Goal: Transaction & Acquisition: Purchase product/service

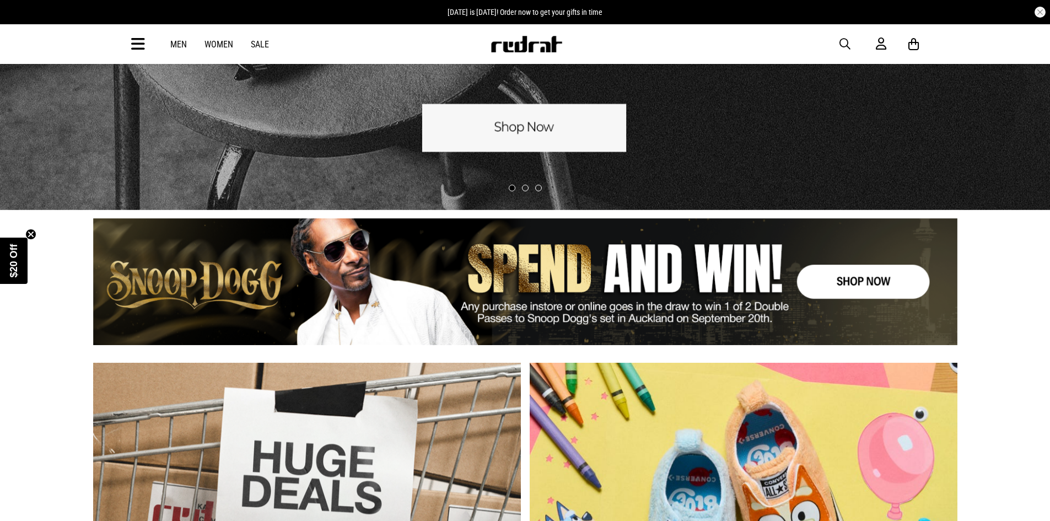
scroll to position [276, 0]
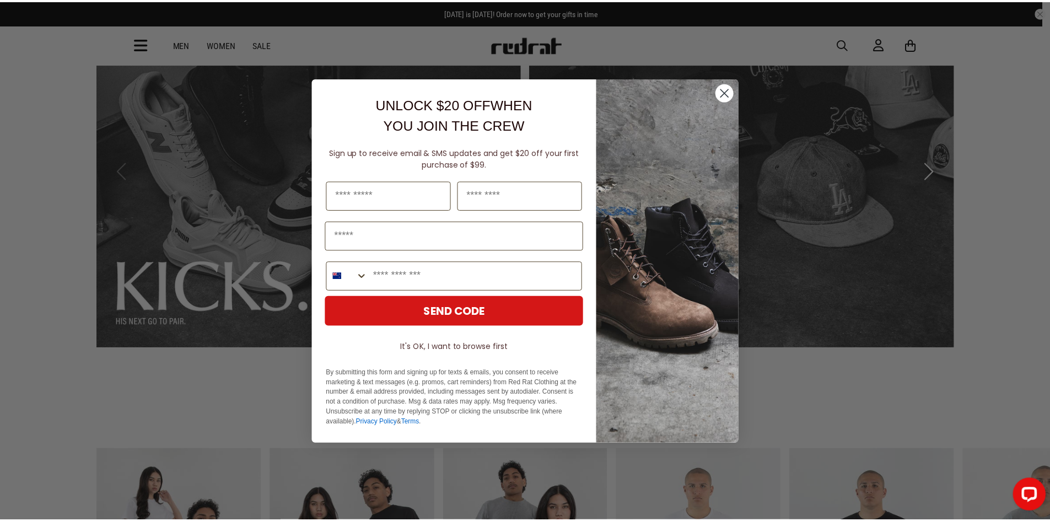
scroll to position [110, 0]
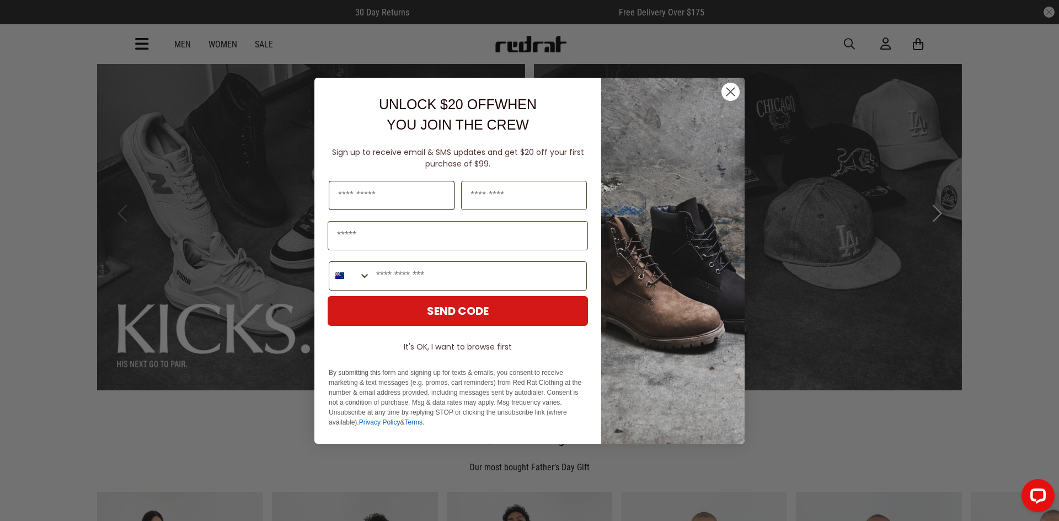
click at [414, 203] on input "First Name" at bounding box center [392, 195] width 126 height 29
type input "********"
type input "******"
type input "**********"
click at [438, 277] on input "Phone Number" at bounding box center [479, 276] width 216 height 28
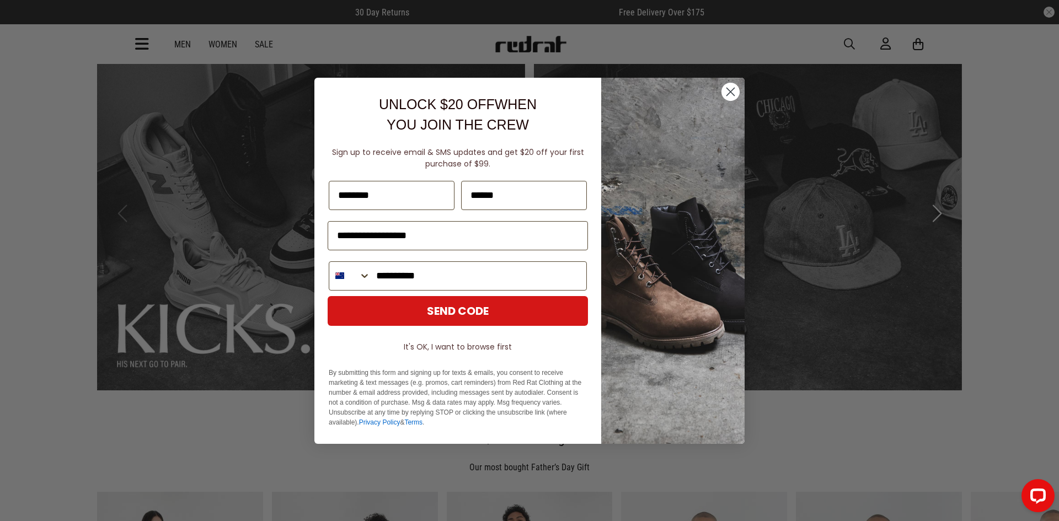
type input "**********"
click at [474, 311] on button "SEND CODE" at bounding box center [458, 311] width 260 height 30
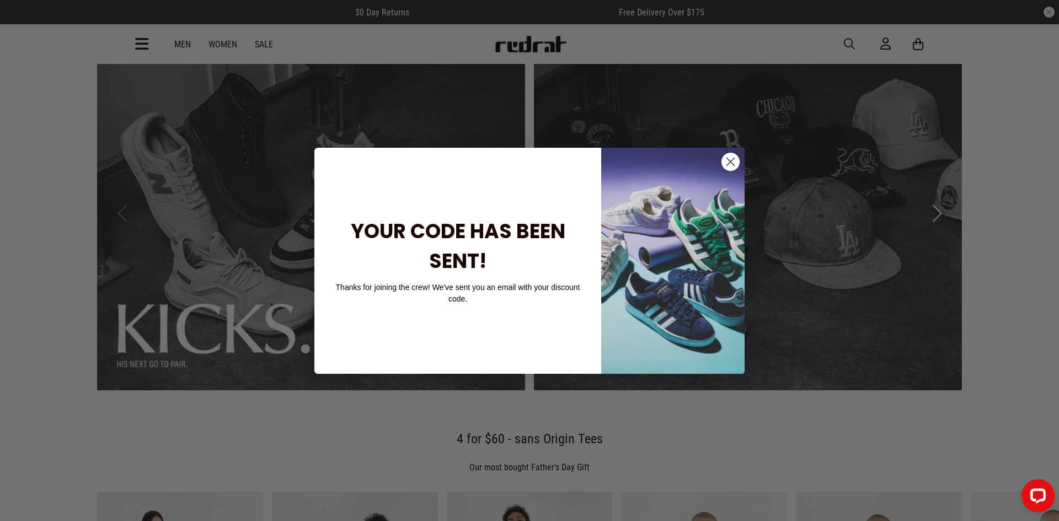
click at [737, 165] on circle "Close dialog" at bounding box center [730, 161] width 18 height 18
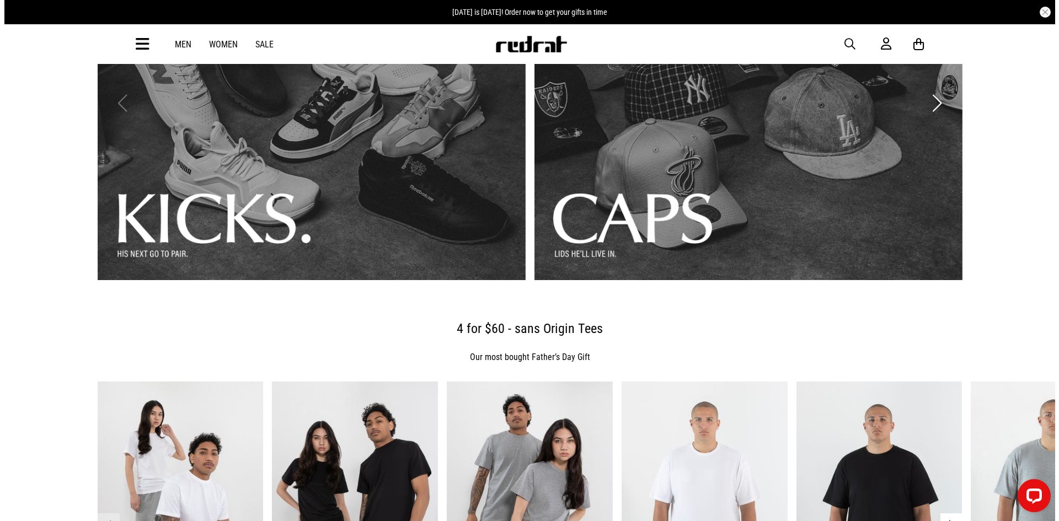
scroll to position [0, 0]
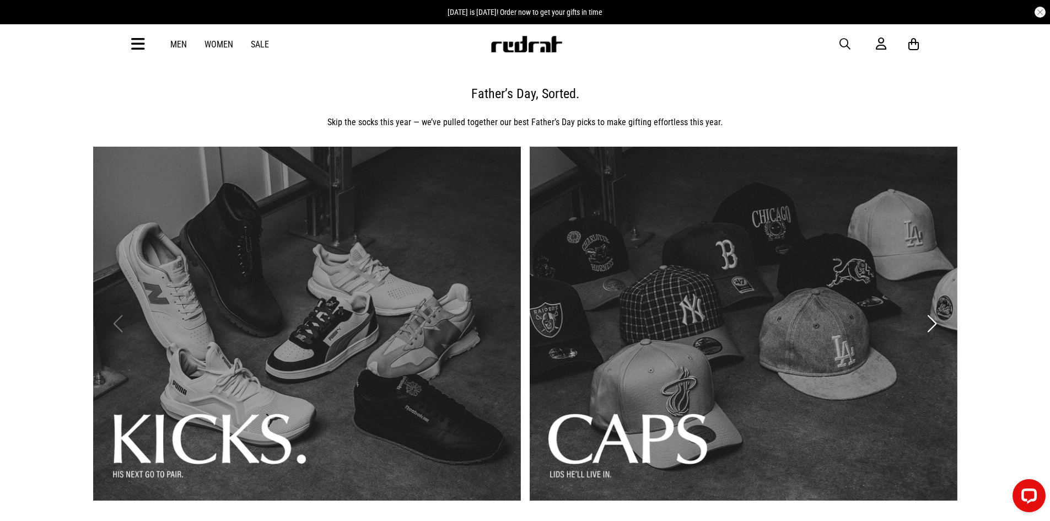
click at [142, 49] on icon at bounding box center [138, 44] width 14 height 18
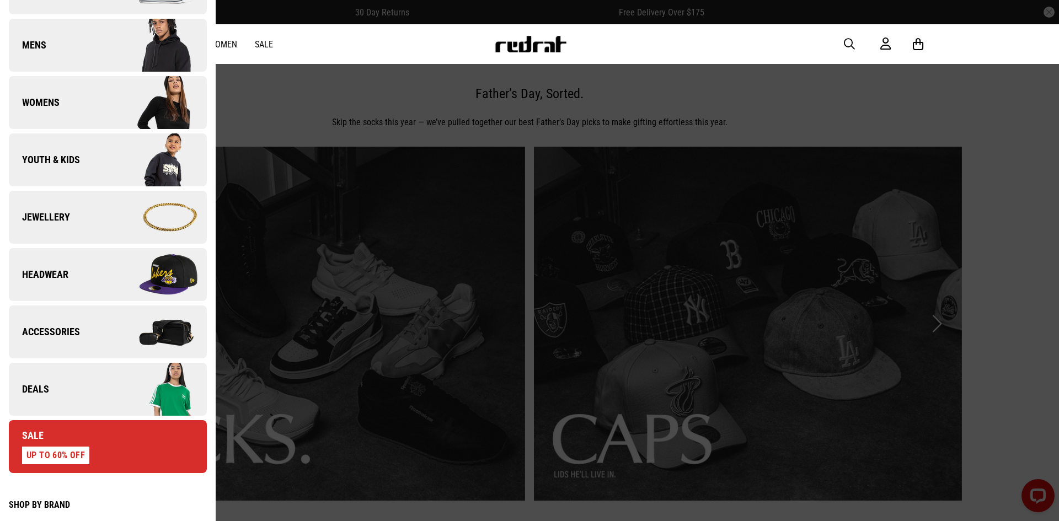
scroll to position [55, 0]
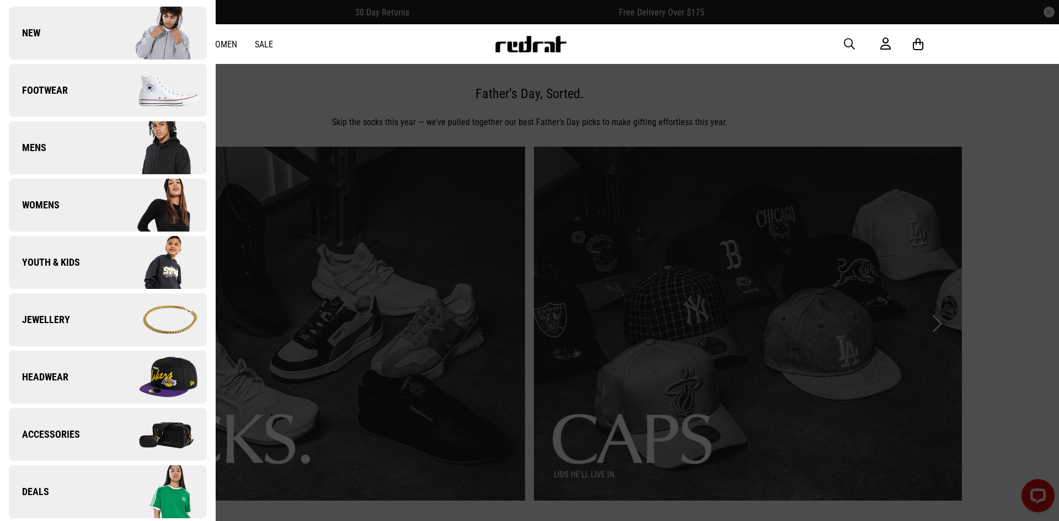
click at [85, 146] on link "Mens" at bounding box center [108, 147] width 198 height 53
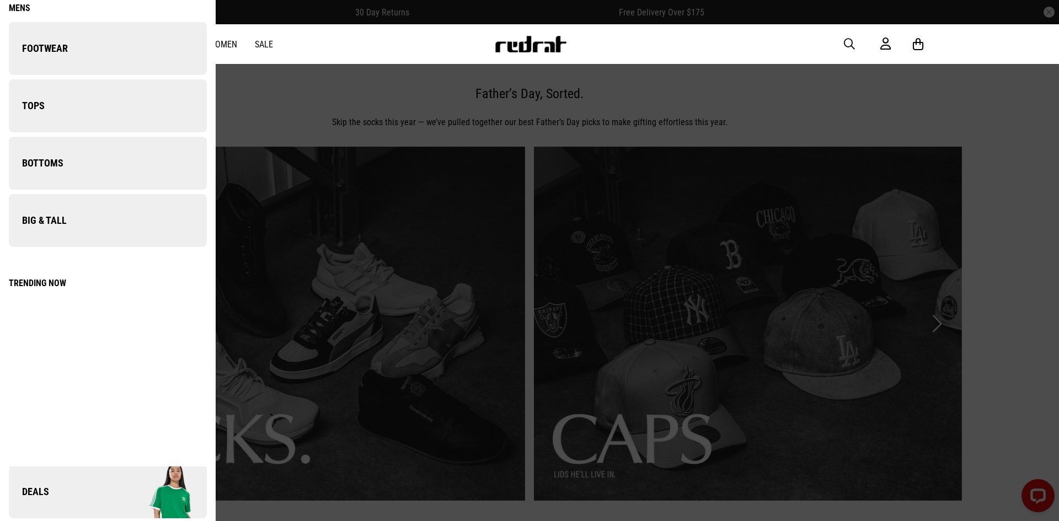
scroll to position [0, 0]
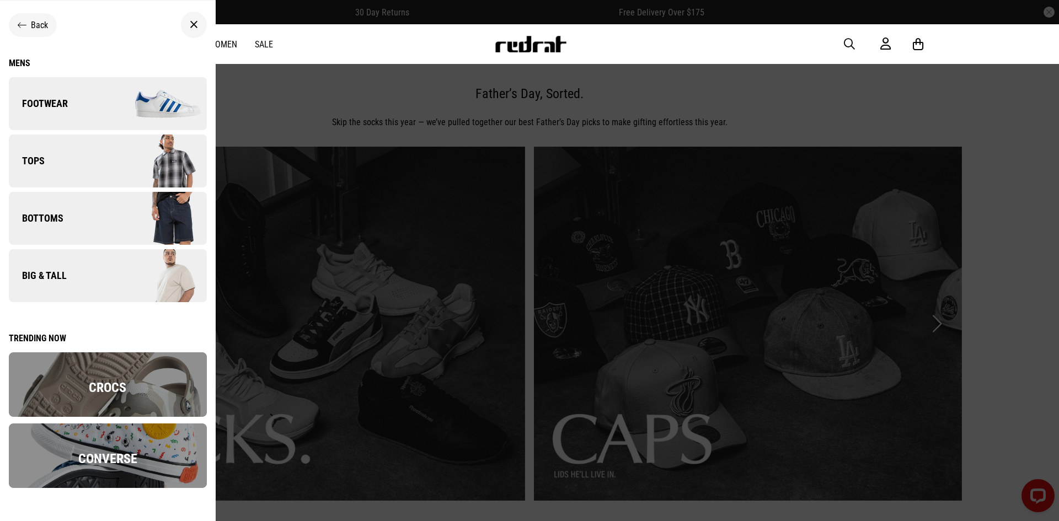
click at [93, 163] on link "Tops" at bounding box center [108, 161] width 198 height 53
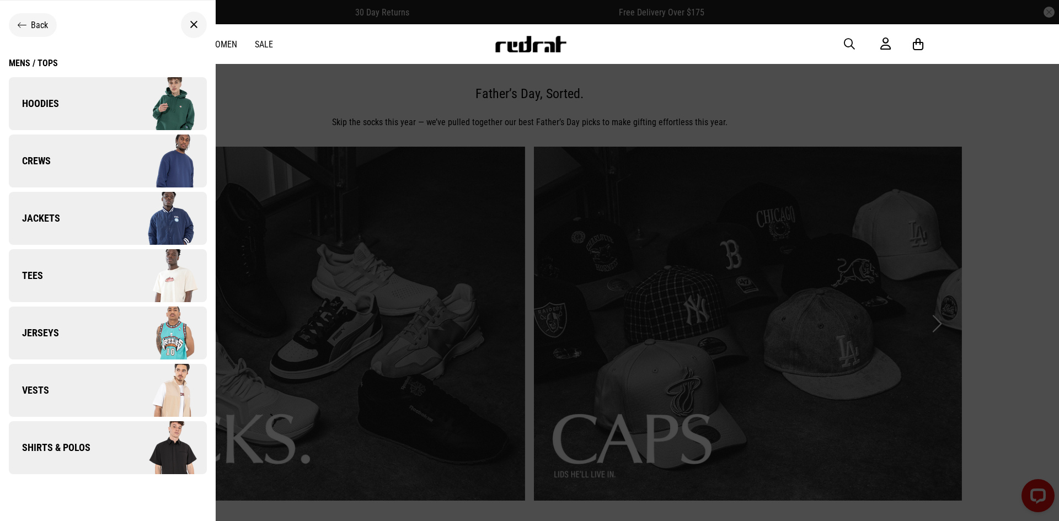
click at [72, 95] on link "Hoodies" at bounding box center [108, 103] width 198 height 53
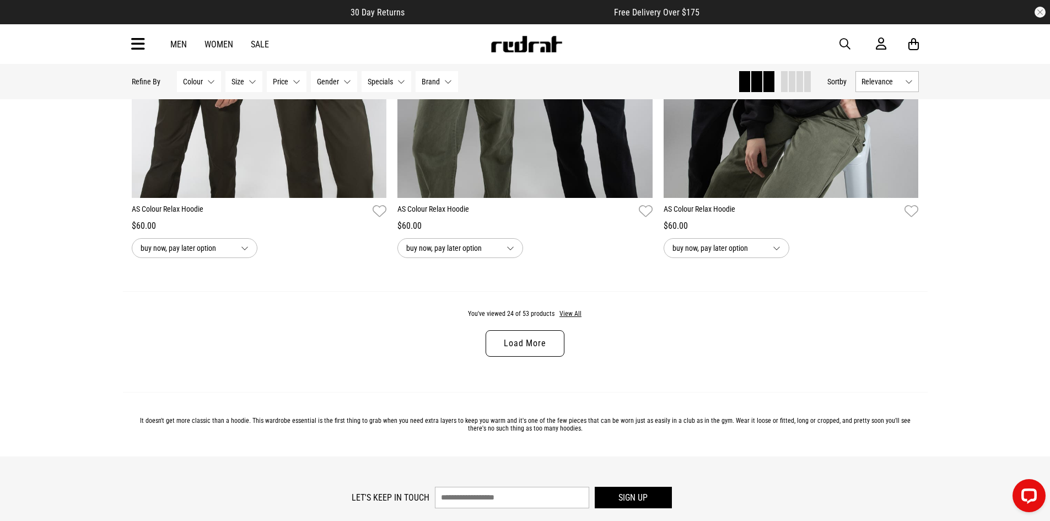
scroll to position [3309, 0]
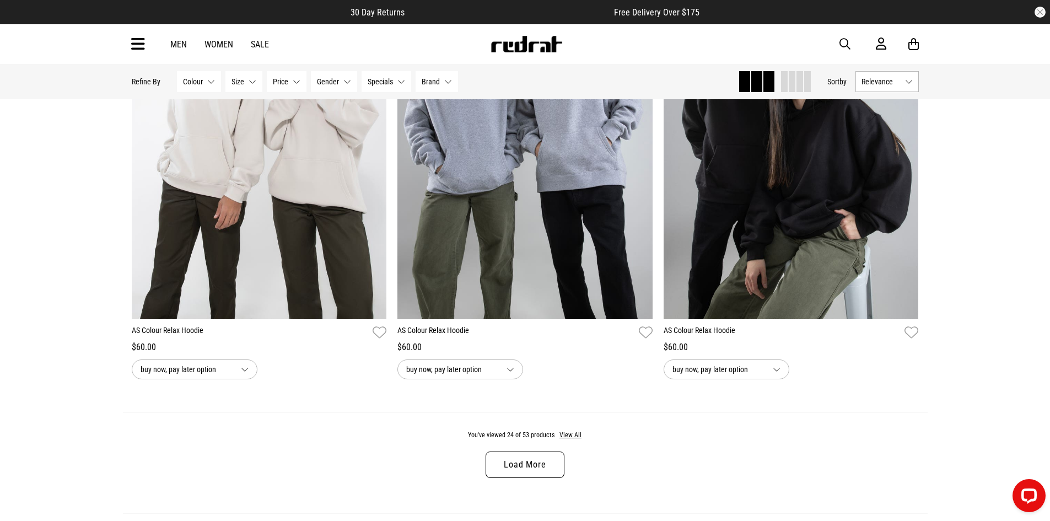
click at [546, 469] on link "Load More" at bounding box center [525, 465] width 78 height 26
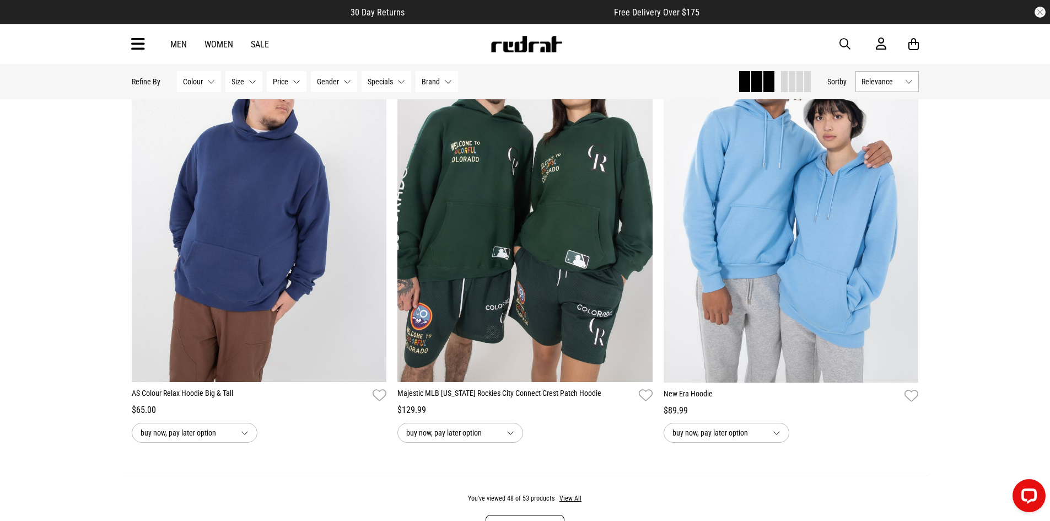
scroll to position [7003, 0]
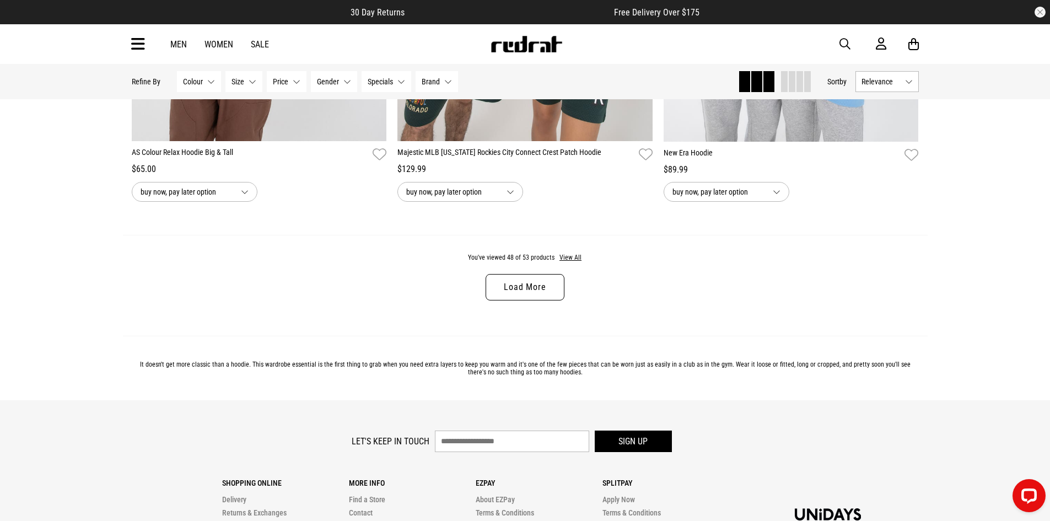
click at [545, 301] on link "Load More" at bounding box center [525, 287] width 78 height 26
